Goal: Task Accomplishment & Management: Complete application form

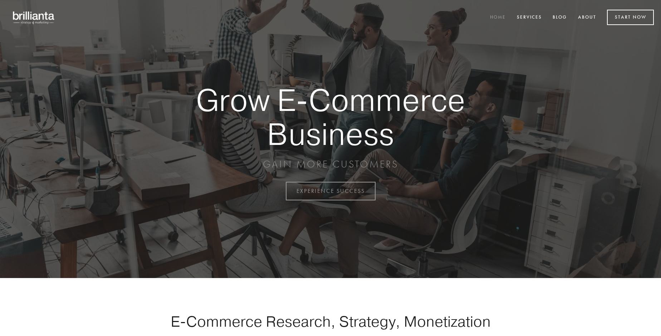
scroll to position [1876, 0]
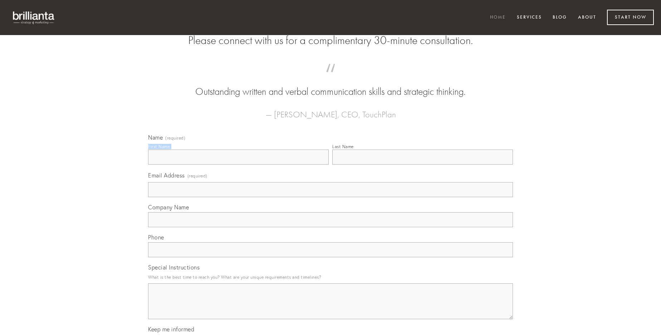
type input "[PERSON_NAME]"
click at [423, 165] on input "Last Name" at bounding box center [422, 157] width 181 height 15
type input "[PERSON_NAME]"
click at [331, 197] on input "Email Address (required)" at bounding box center [330, 189] width 365 height 15
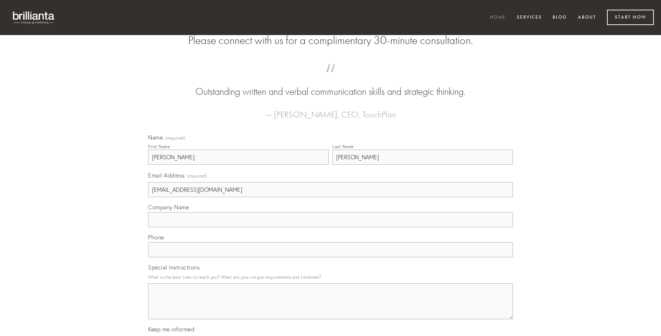
type input "[EMAIL_ADDRESS][DOMAIN_NAME]"
click at [331, 227] on input "Company Name" at bounding box center [330, 219] width 365 height 15
type input "ad"
click at [331, 257] on input "text" at bounding box center [330, 249] width 365 height 15
click at [331, 308] on textarea "Special Instructions" at bounding box center [330, 301] width 365 height 36
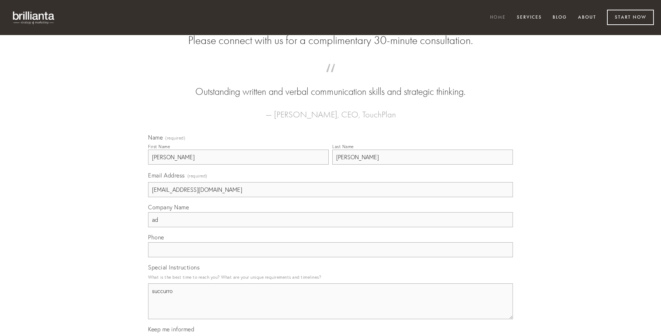
type textarea "succurro"
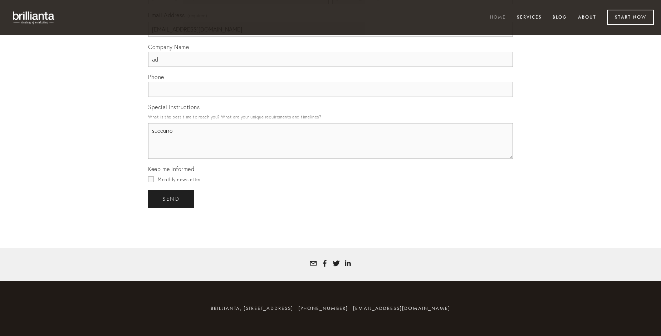
click at [172, 199] on span "send" at bounding box center [171, 199] width 18 height 6
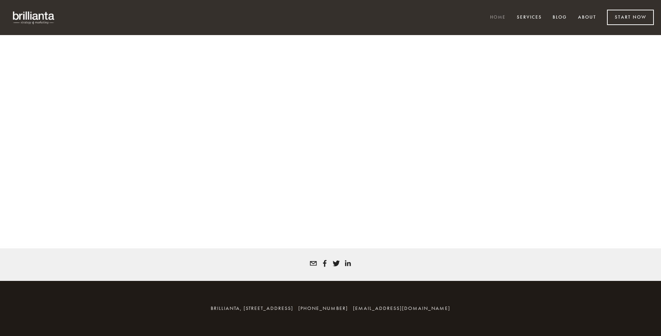
scroll to position [1866, 0]
